Goal: Task Accomplishment & Management: Manage account settings

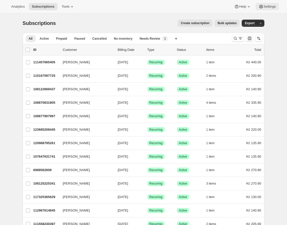
click at [275, 9] on button "Settings" at bounding box center [266, 6] width 23 height 7
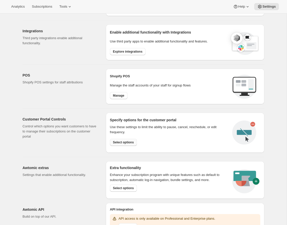
scroll to position [149, 0]
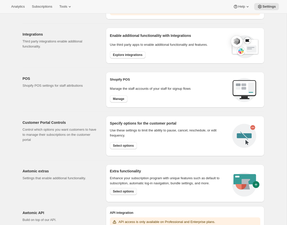
click at [122, 191] on span "Select options" at bounding box center [123, 191] width 21 height 4
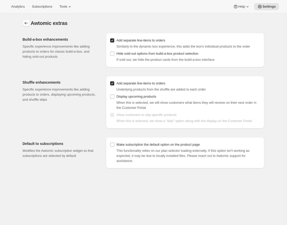
click at [25, 22] on icon "Settings" at bounding box center [26, 23] width 5 height 5
